Goal: Information Seeking & Learning: Learn about a topic

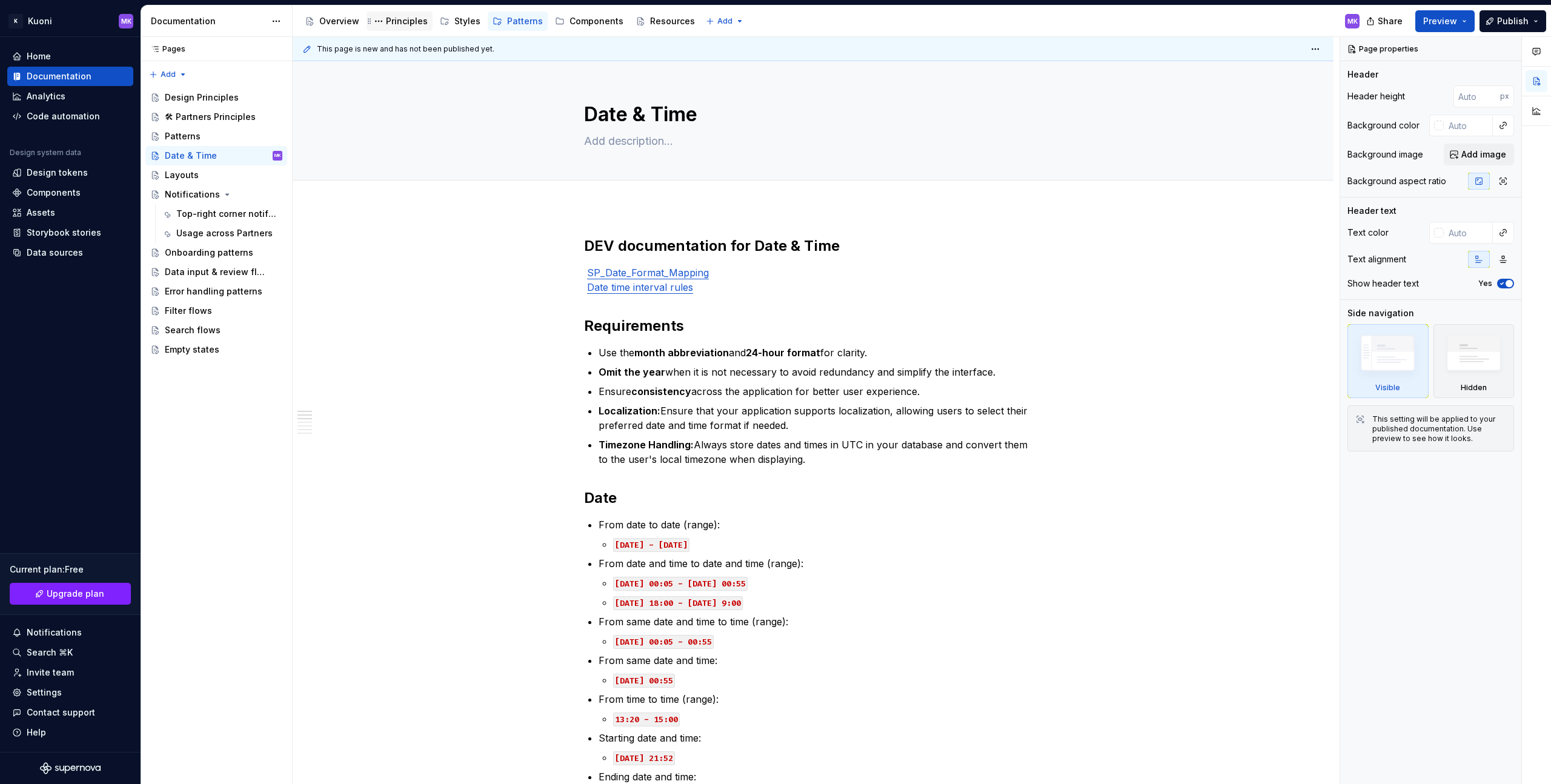
click at [422, 27] on div "Principles" at bounding box center [400, 21] width 57 height 14
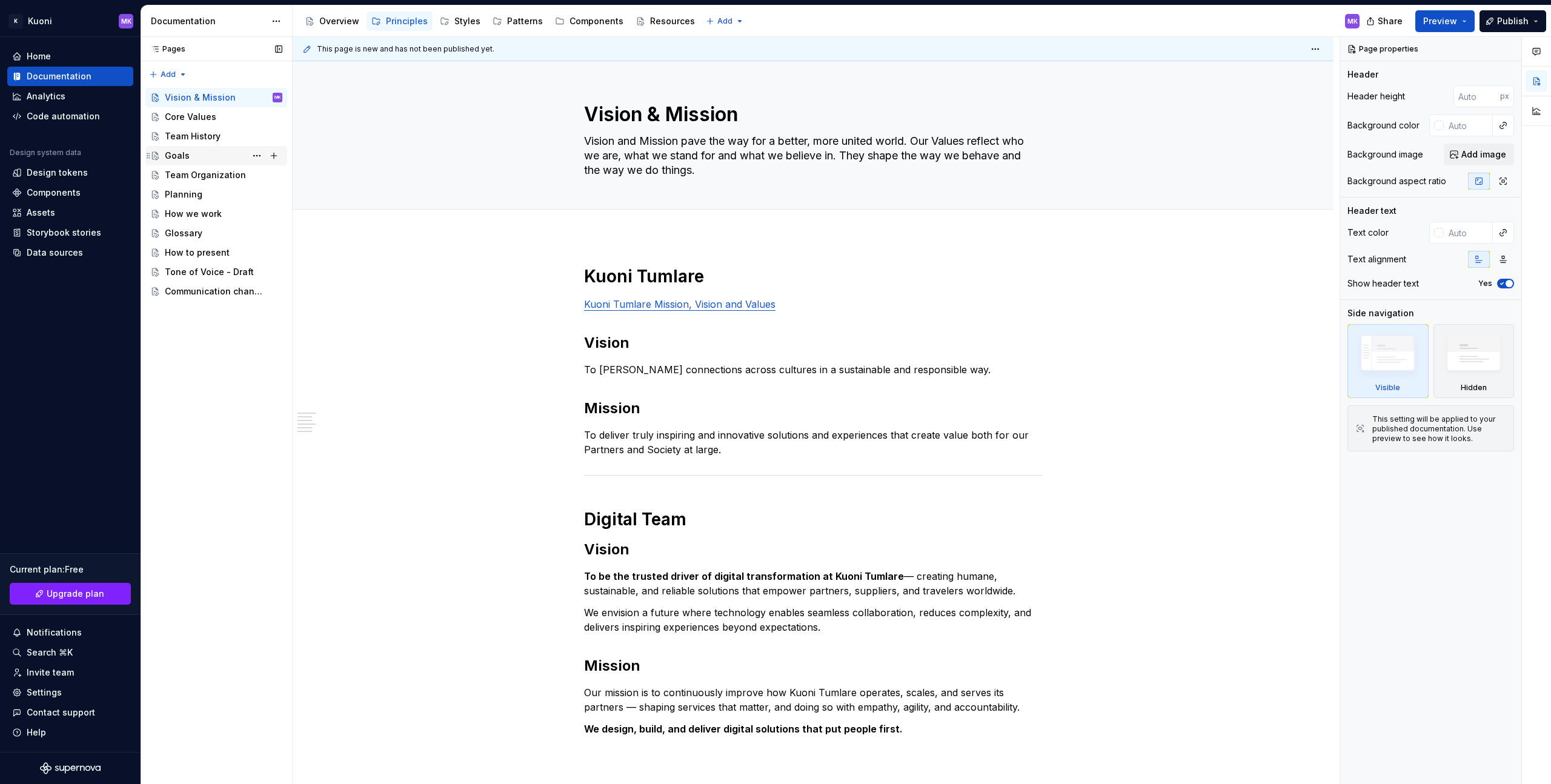
click at [234, 158] on div "Goals" at bounding box center [224, 156] width 118 height 17
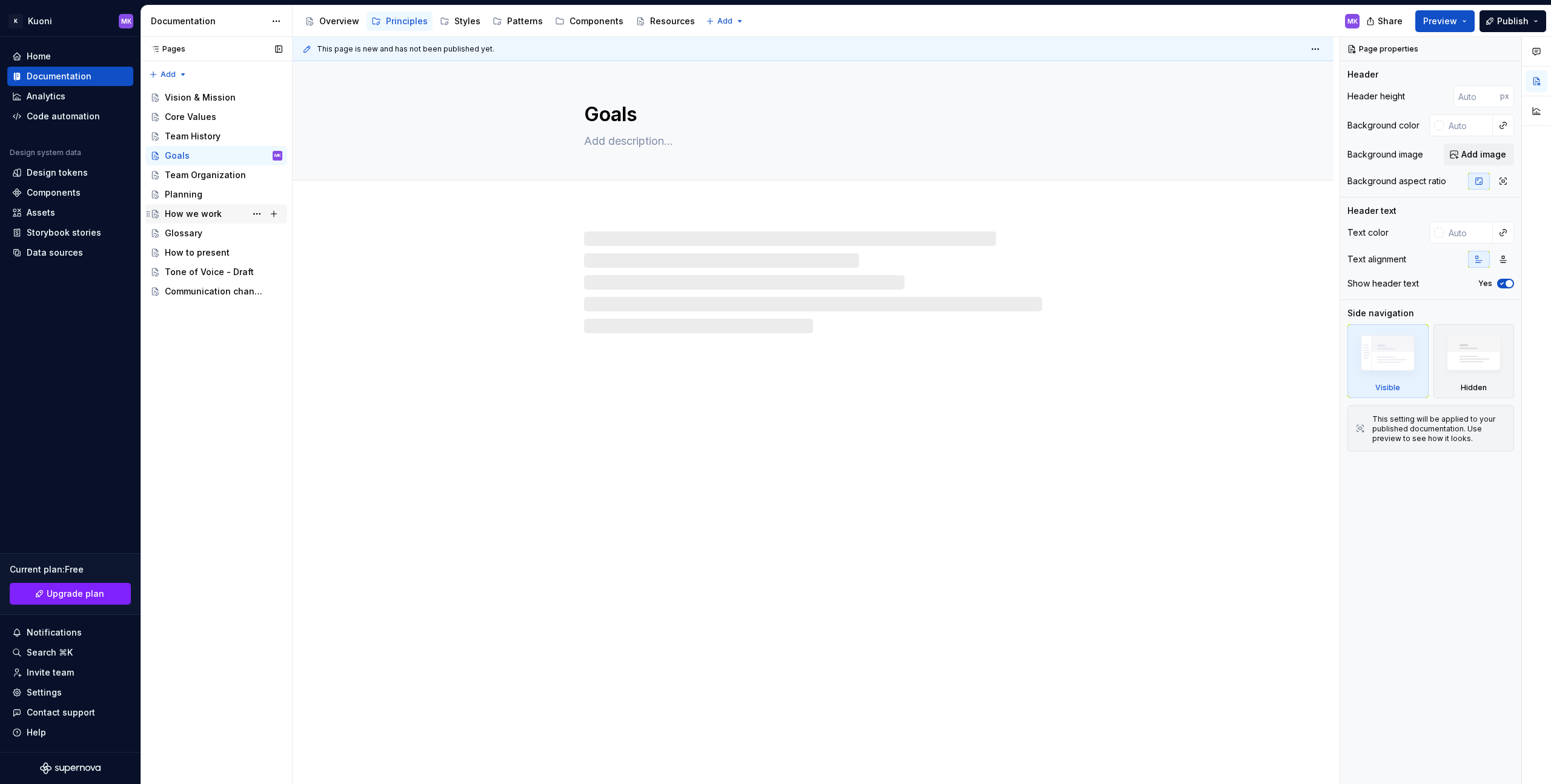
click at [233, 207] on div "How we work" at bounding box center [224, 214] width 118 height 17
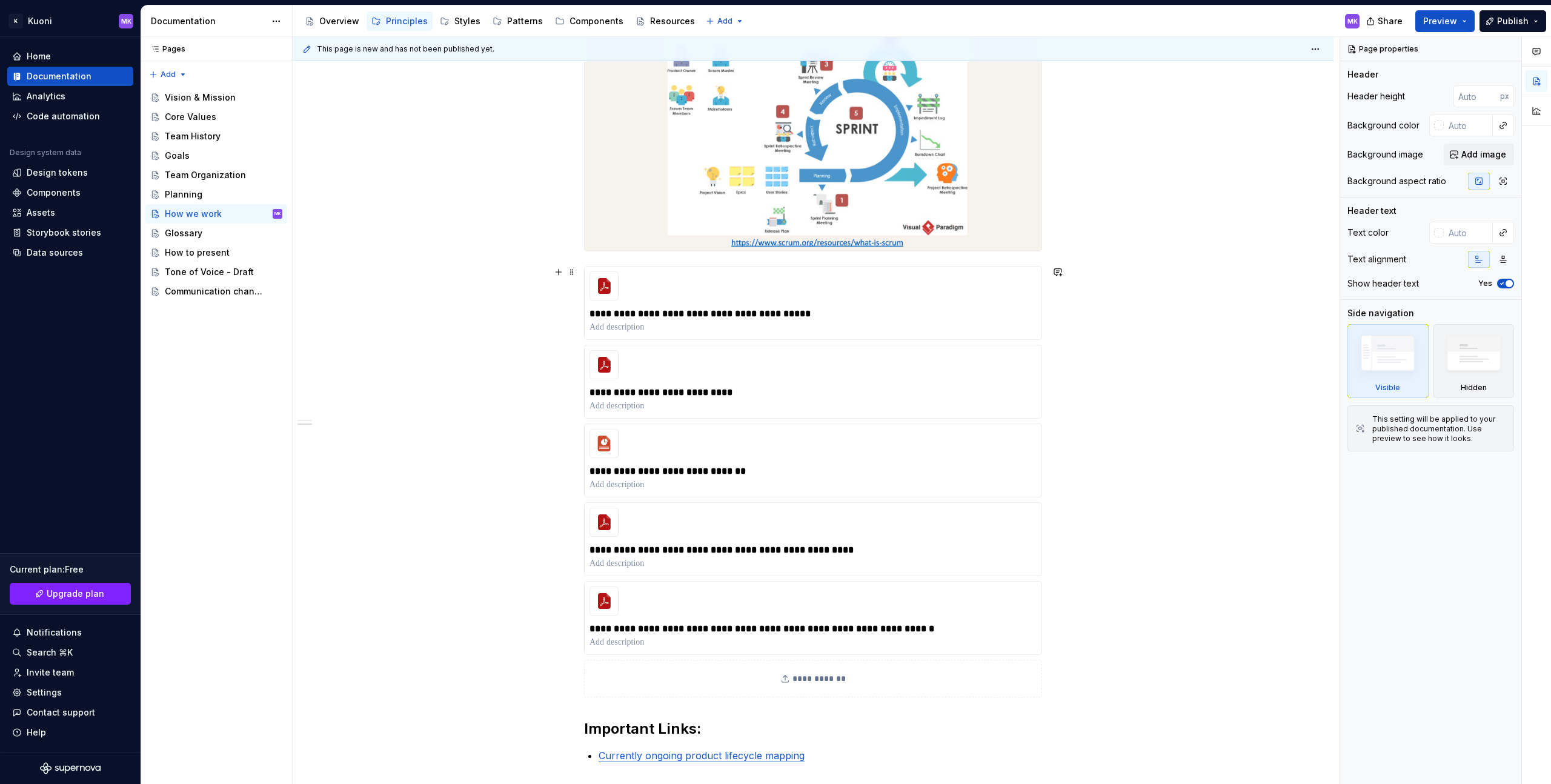
scroll to position [1808, 0]
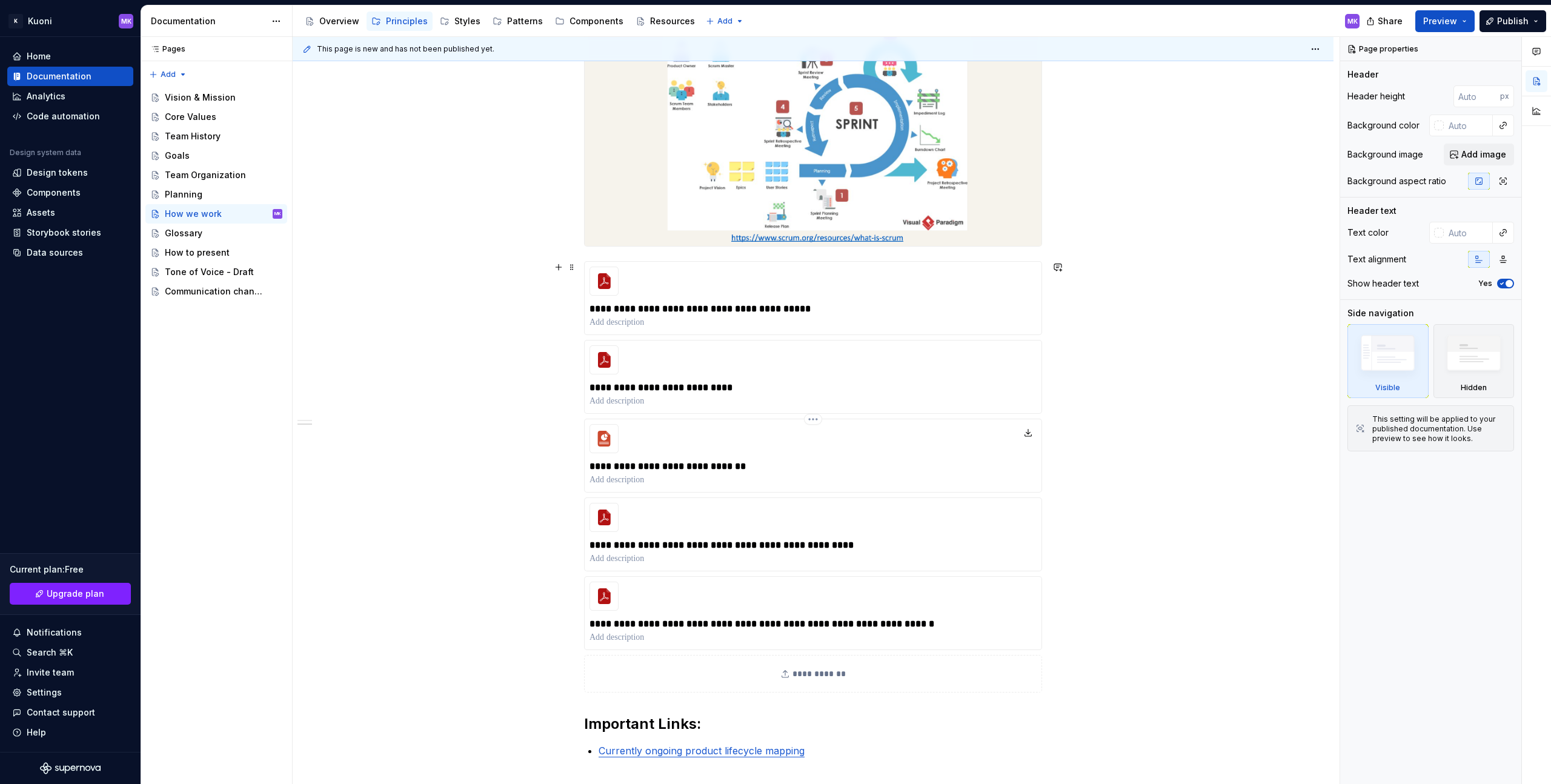
type textarea "*"
click at [781, 459] on p "**********" at bounding box center [814, 466] width 447 height 14
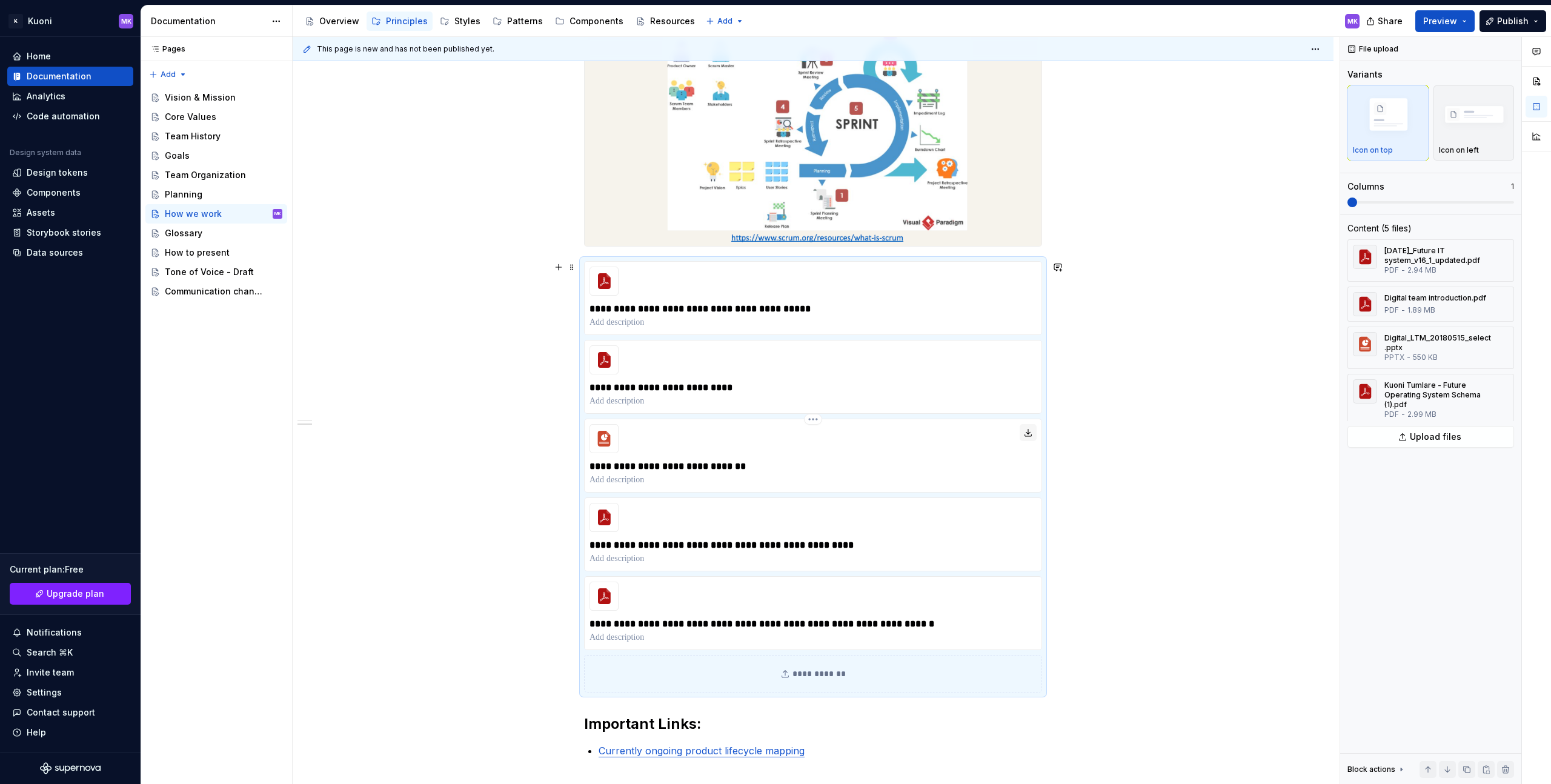
click at [1029, 435] on button "button" at bounding box center [1028, 432] width 17 height 17
click at [1030, 357] on button "button" at bounding box center [1028, 354] width 17 height 17
type textarea "*"
